Goal: Information Seeking & Learning: Learn about a topic

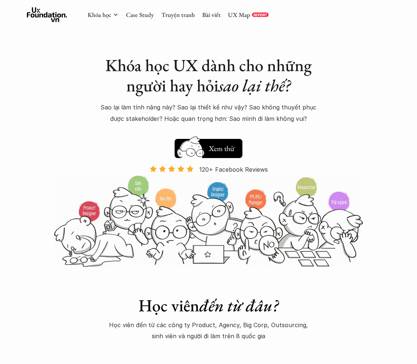
click at [18, 111] on div "Khóa học UX dành cho những người hay hỏi sao lại thế? Sao lại làm tính năng này…" at bounding box center [208, 133] width 417 height 267
click at [25, 103] on div "Khóa học UX dành cho những người hay hỏi sao lại thế? Sao lại làm tính năng này…" at bounding box center [208, 133] width 417 height 267
click at [137, 14] on link "Case Study" at bounding box center [140, 15] width 28 height 8
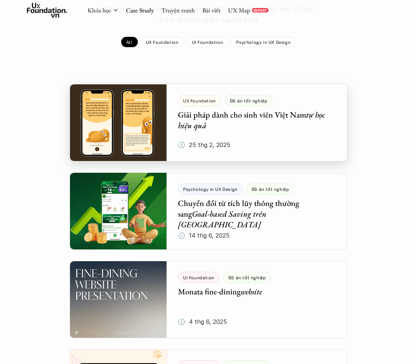
scroll to position [96, 0]
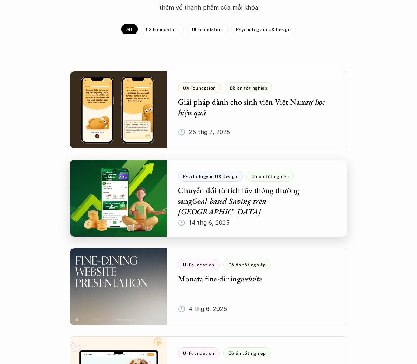
click at [268, 218] on div at bounding box center [208, 197] width 277 height 77
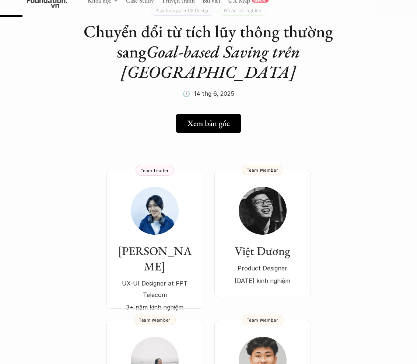
scroll to position [58, 0]
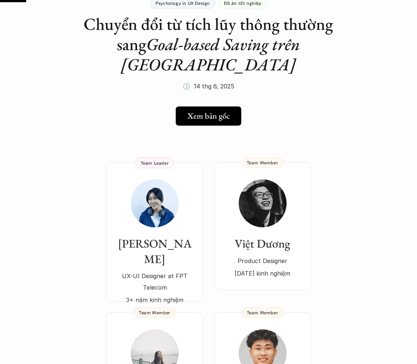
click at [208, 111] on h5 "Xem bản gốc" at bounding box center [208, 116] width 42 height 10
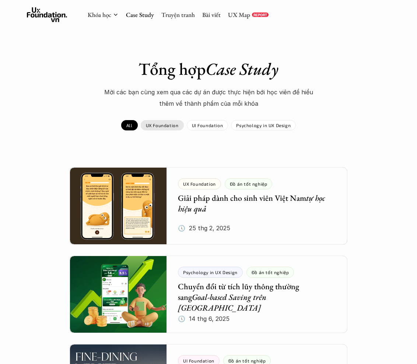
click at [159, 126] on p "UX Foundation" at bounding box center [162, 125] width 33 height 5
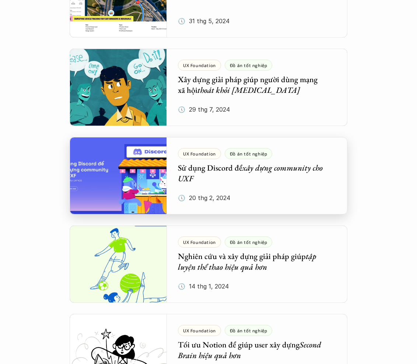
scroll to position [393, 0]
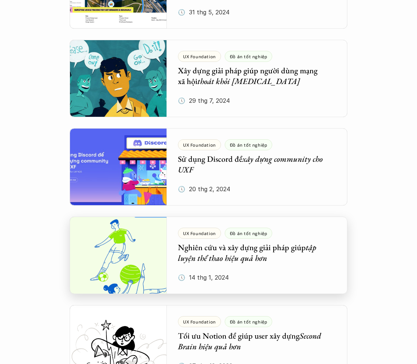
click at [257, 263] on div at bounding box center [208, 255] width 277 height 77
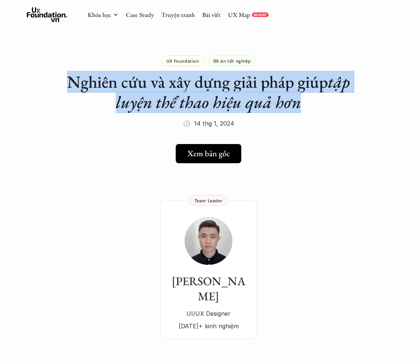
drag, startPoint x: 310, startPoint y: 101, endPoint x: 53, endPoint y: 78, distance: 257.7
copy h1 "Nghiên cứu và xây dựng giải pháp giúp tập luyện thể thao hiệu quả hơn"
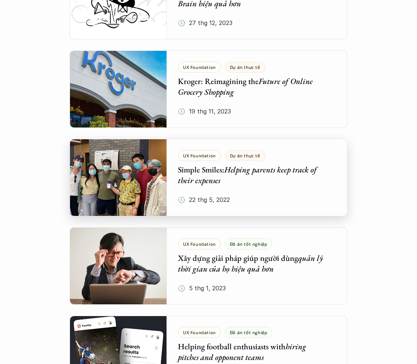
scroll to position [740, 0]
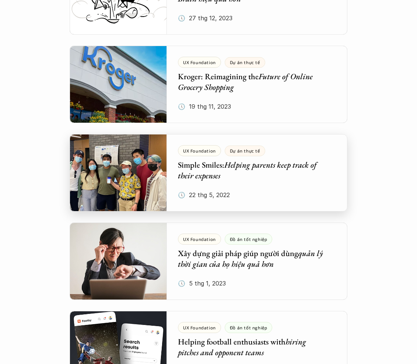
click at [271, 174] on div at bounding box center [208, 172] width 277 height 77
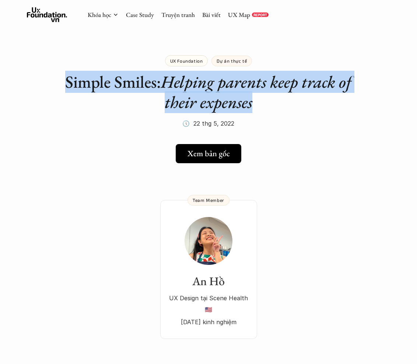
copy h1 "Simple Smiles: Helping parents keep track of their expenses"
drag, startPoint x: 263, startPoint y: 110, endPoint x: 63, endPoint y: 78, distance: 202.1
click at [63, 78] on h1 "Simple Smiles: Helping parents keep track of their expenses" at bounding box center [209, 92] width 292 height 41
click at [110, 70] on div "UX Foundation Dự án thực tế Simple Smiles: Helping parents keep track of their …" at bounding box center [209, 83] width 292 height 92
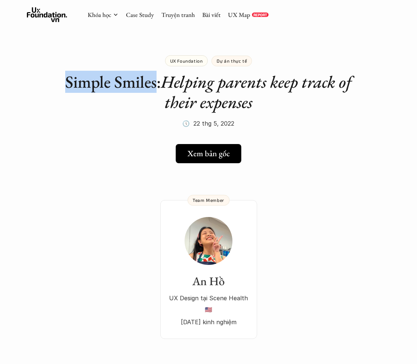
drag, startPoint x: 154, startPoint y: 83, endPoint x: 64, endPoint y: 79, distance: 89.6
click at [64, 79] on h1 "Simple Smiles: Helping parents keep track of their expenses" at bounding box center [209, 92] width 292 height 41
